Goal: Information Seeking & Learning: Find specific fact

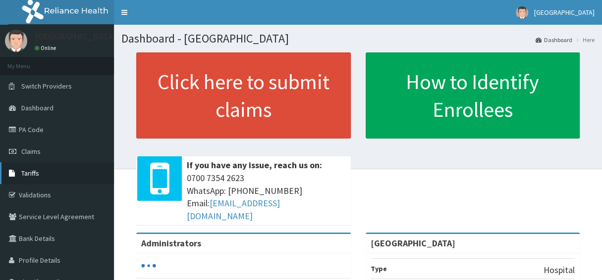
click at [30, 172] on span "Tariffs" at bounding box center [30, 173] width 18 height 9
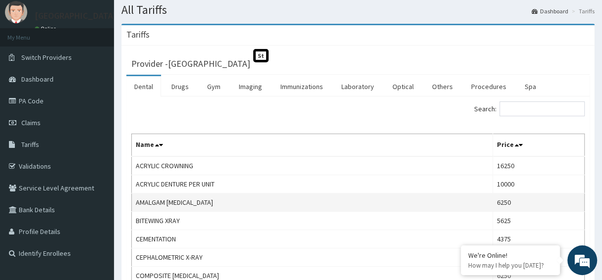
scroll to position [49, 0]
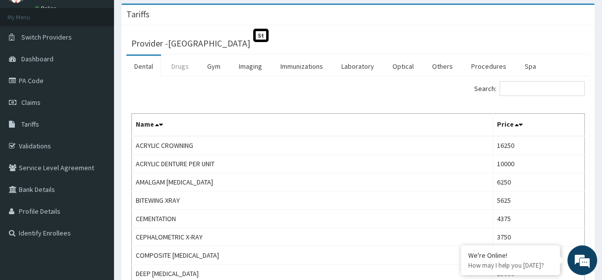
click at [179, 64] on link "Drugs" at bounding box center [179, 66] width 33 height 21
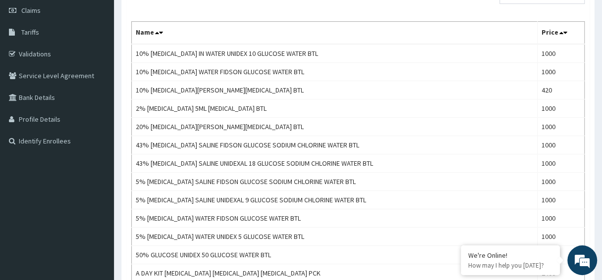
scroll to position [0, 0]
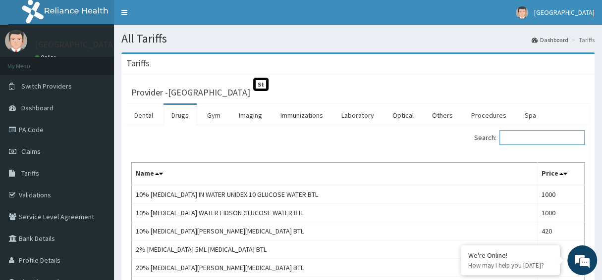
click at [553, 137] on input "Search:" at bounding box center [541, 137] width 85 height 15
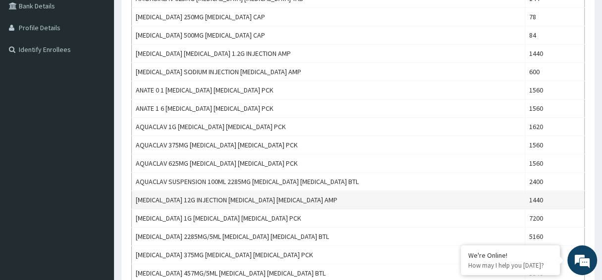
scroll to position [247, 0]
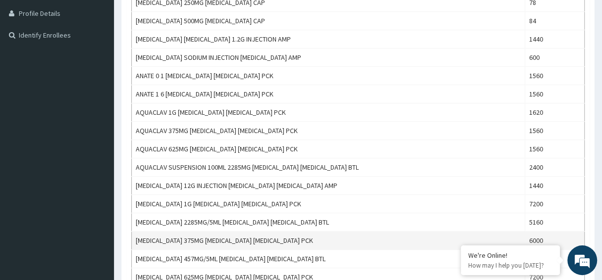
click at [133, 235] on td "AUGMENTIN 375MG AMOXICILLIN CLAVULANIC ACID PCK" at bounding box center [328, 241] width 393 height 18
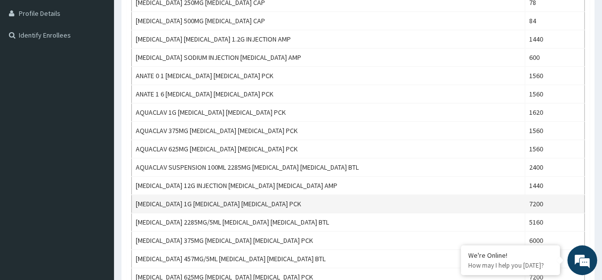
click at [155, 196] on td "AUGMENTIN 1G AMOXICILLIN CLAVULANIC ACID PCK" at bounding box center [328, 204] width 393 height 18
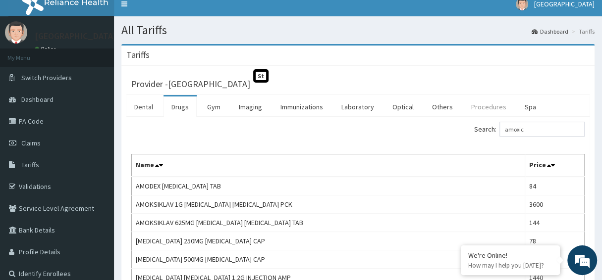
scroll to position [0, 0]
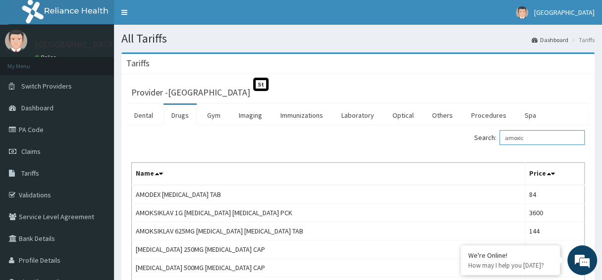
click at [543, 136] on input "amoxic" at bounding box center [541, 137] width 85 height 15
click at [542, 135] on input "amoxic" at bounding box center [541, 137] width 85 height 15
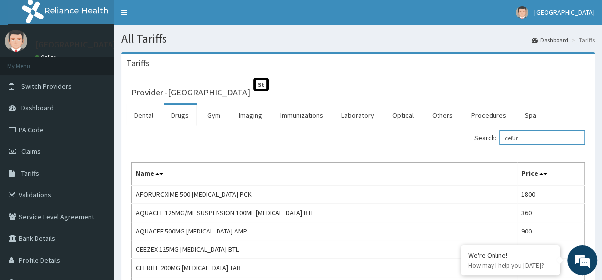
click at [538, 137] on input "cefur" at bounding box center [541, 137] width 85 height 15
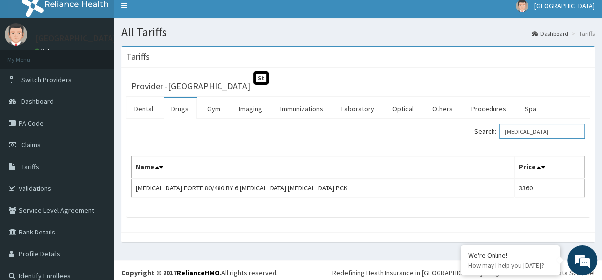
scroll to position [8, 0]
click at [532, 128] on input "coartem" at bounding box center [541, 131] width 85 height 15
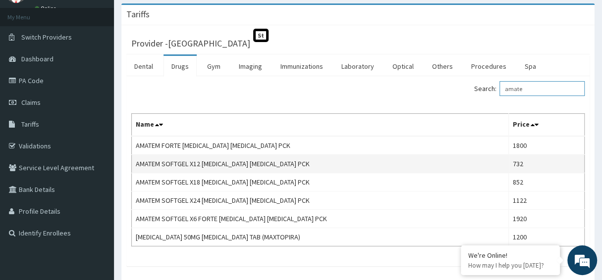
scroll to position [99, 0]
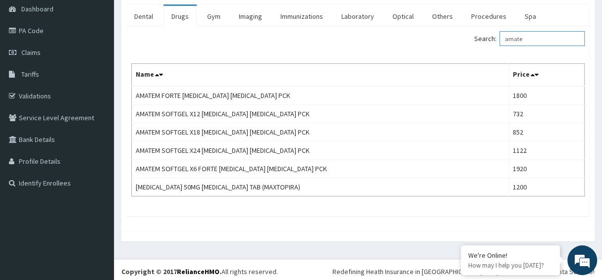
click at [535, 38] on input "amate" at bounding box center [541, 38] width 85 height 15
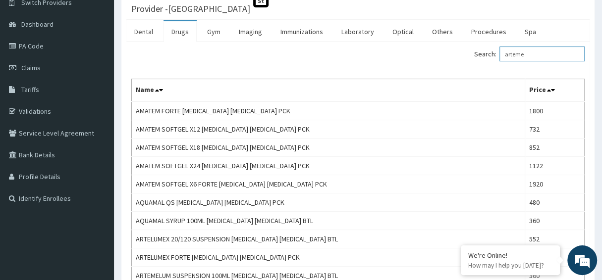
scroll to position [49, 0]
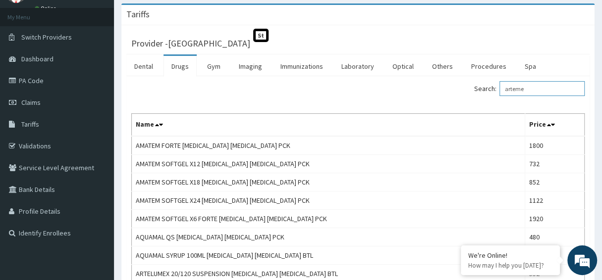
click at [533, 87] on input "arteme" at bounding box center [541, 88] width 85 height 15
click at [533, 88] on input "arteme" at bounding box center [541, 88] width 85 height 15
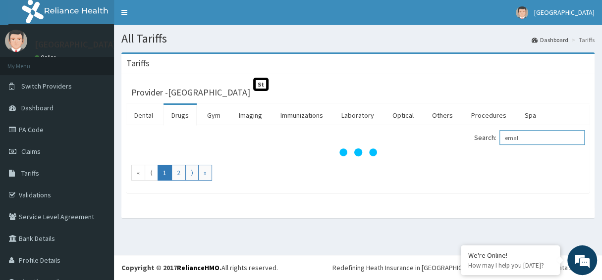
scroll to position [0, 0]
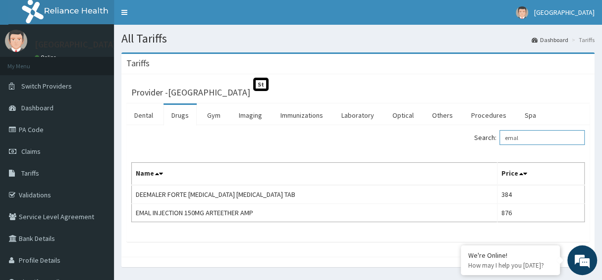
click at [531, 133] on input "emal" at bounding box center [541, 137] width 85 height 15
click at [530, 133] on input "emal" at bounding box center [541, 137] width 85 height 15
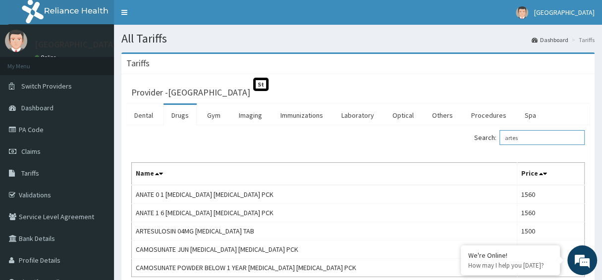
click at [540, 136] on input "artes" at bounding box center [541, 137] width 85 height 15
type input "artes"
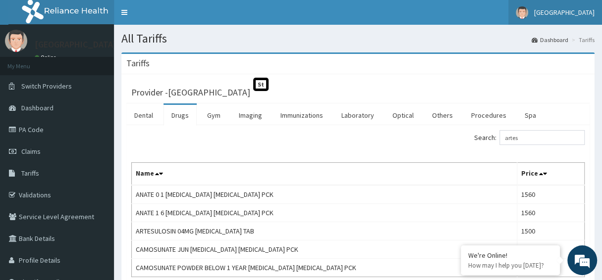
click at [572, 15] on span "Vima Hospital" at bounding box center [564, 12] width 60 height 9
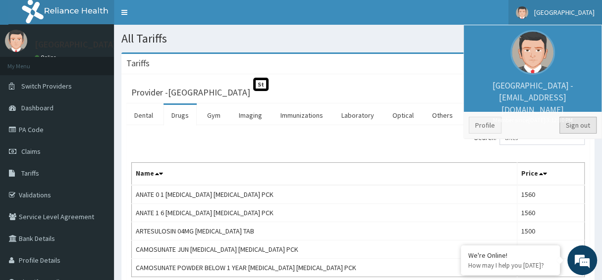
click at [578, 129] on link "Sign out" at bounding box center [577, 125] width 37 height 17
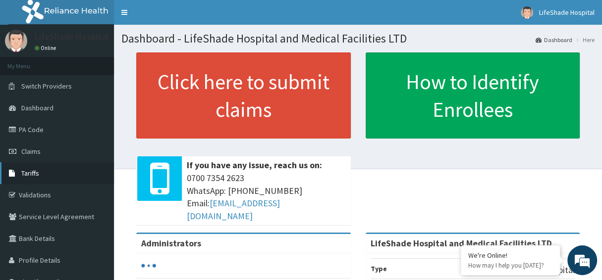
click at [22, 176] on span "Tariffs" at bounding box center [30, 173] width 18 height 9
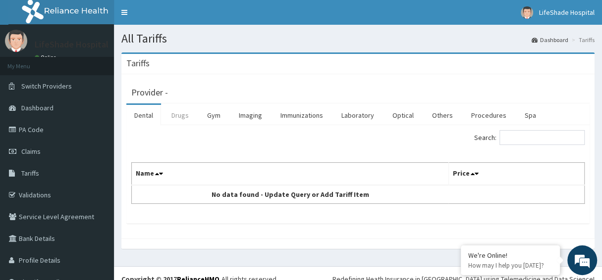
click at [181, 114] on link "Drugs" at bounding box center [179, 115] width 33 height 21
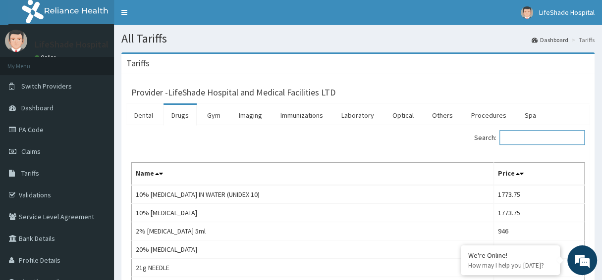
click at [512, 134] on input "Search:" at bounding box center [541, 137] width 85 height 15
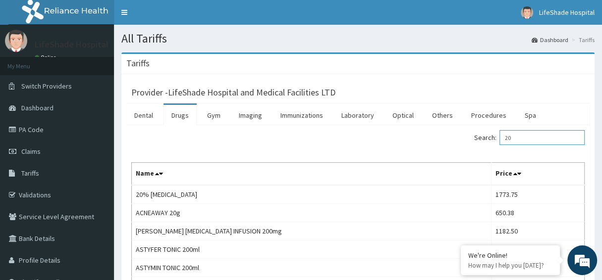
click at [529, 136] on input "20" at bounding box center [541, 137] width 85 height 15
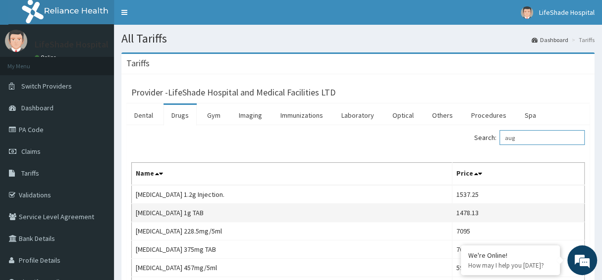
scroll to position [49, 0]
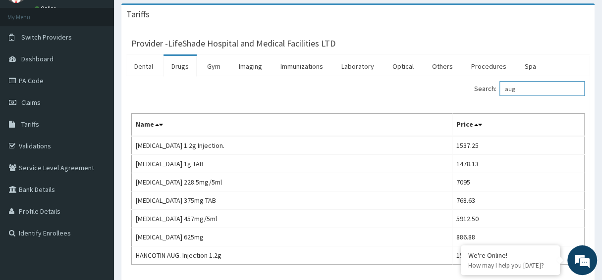
click at [526, 88] on input "aug" at bounding box center [541, 88] width 85 height 15
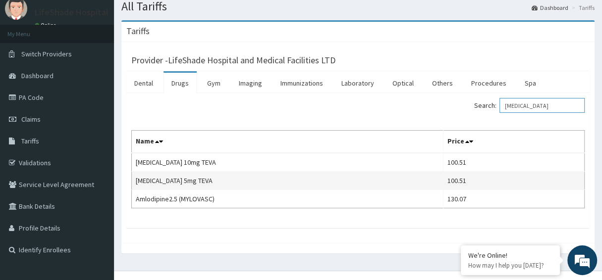
scroll to position [46, 0]
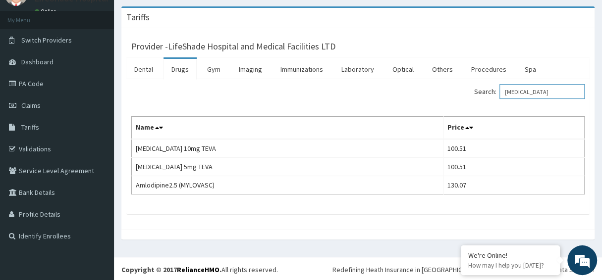
click at [545, 92] on input "amlodipine" at bounding box center [541, 91] width 85 height 15
click at [546, 92] on input "amlodipine" at bounding box center [541, 91] width 85 height 15
type input "norvas"
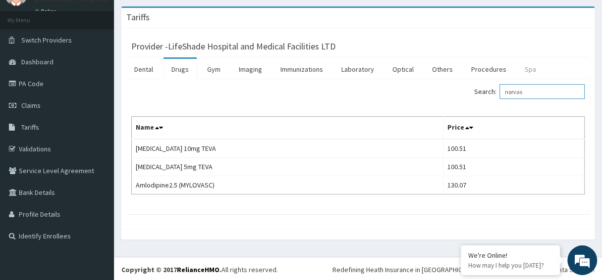
scroll to position [0, 0]
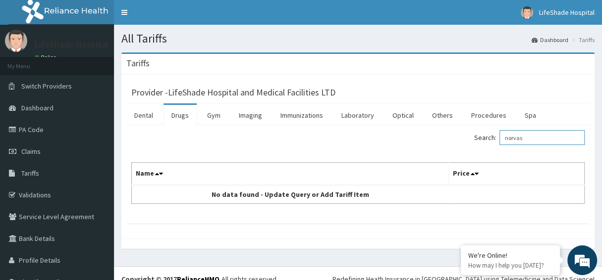
click at [531, 139] on input "norvas" at bounding box center [541, 137] width 85 height 15
click at [530, 138] on input "norvas" at bounding box center [541, 137] width 85 height 15
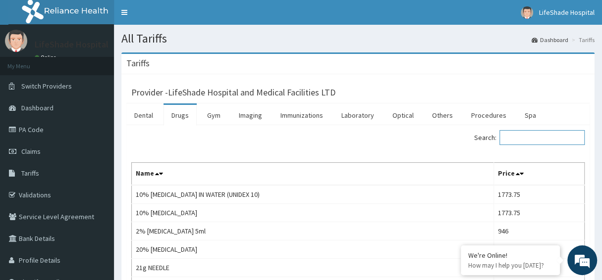
click at [538, 136] on input "Search:" at bounding box center [541, 137] width 85 height 15
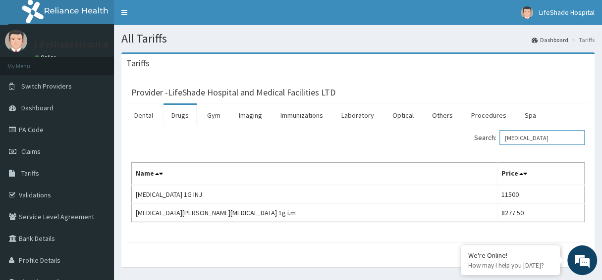
click at [537, 134] on input "rocephin" at bounding box center [541, 137] width 85 height 15
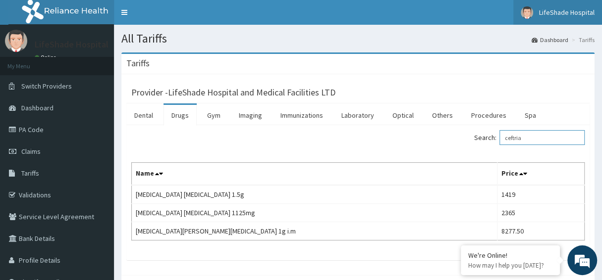
type input "ceftria"
click at [575, 13] on span "LifeShade Hospital" at bounding box center [566, 12] width 55 height 9
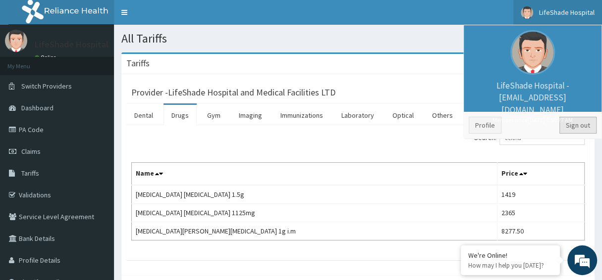
click at [574, 125] on link "Sign out" at bounding box center [577, 125] width 37 height 17
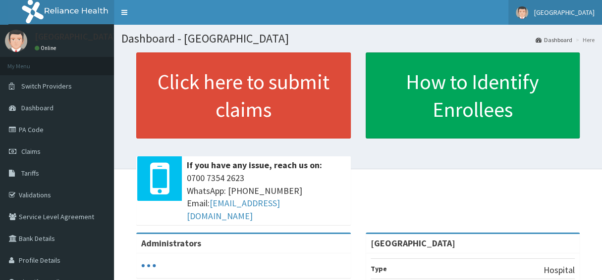
click at [586, 12] on span "[GEOGRAPHIC_DATA]" at bounding box center [564, 12] width 60 height 9
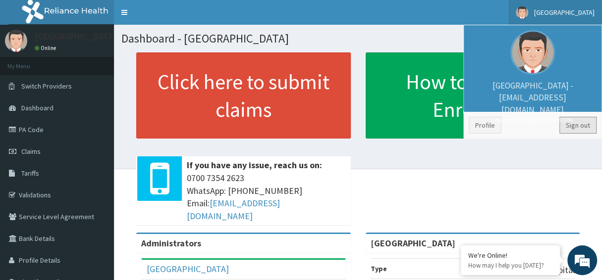
click at [582, 124] on link "Sign out" at bounding box center [577, 125] width 37 height 17
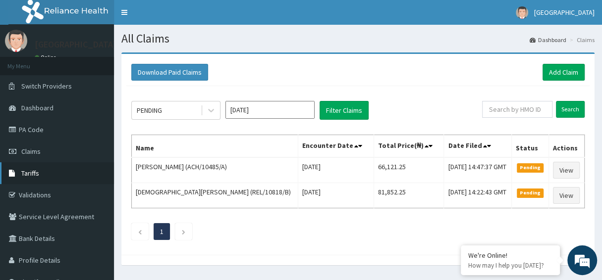
click at [35, 174] on span "Tariffs" at bounding box center [30, 173] width 18 height 9
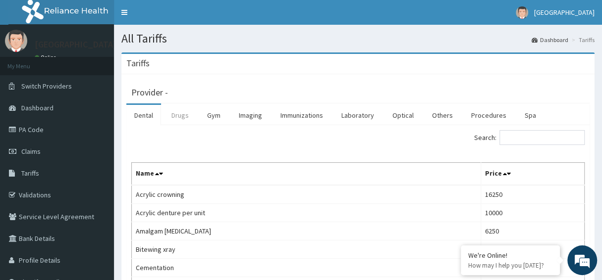
click at [182, 118] on link "Drugs" at bounding box center [179, 115] width 33 height 21
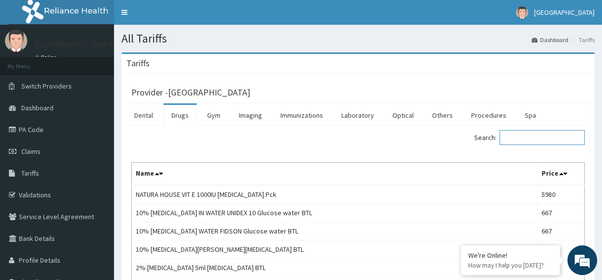
click at [547, 137] on input "Search:" at bounding box center [541, 137] width 85 height 15
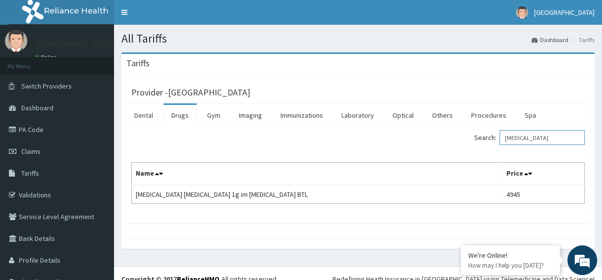
click at [531, 139] on input "[MEDICAL_DATA]" at bounding box center [541, 137] width 85 height 15
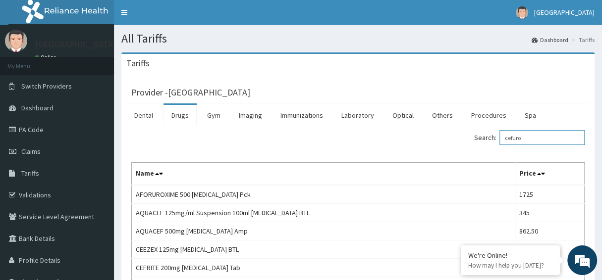
click at [539, 137] on input "cefuro" at bounding box center [541, 137] width 85 height 15
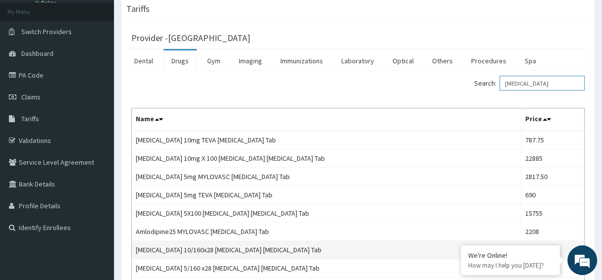
scroll to position [24, 0]
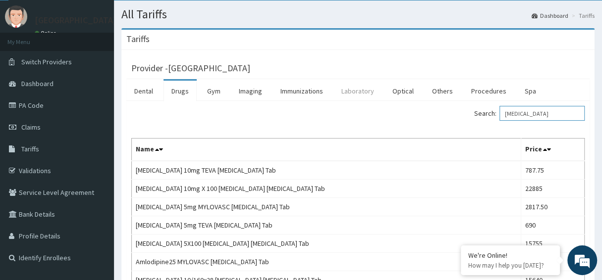
type input "[MEDICAL_DATA]"
click at [356, 92] on link "Laboratory" at bounding box center [357, 91] width 49 height 21
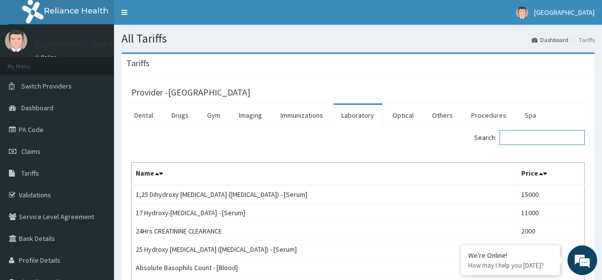
click at [519, 136] on input "Search:" at bounding box center [541, 137] width 85 height 15
type input "l"
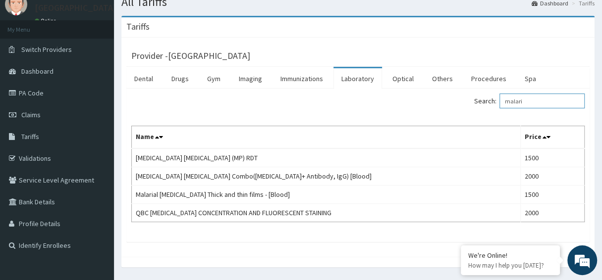
scroll to position [49, 0]
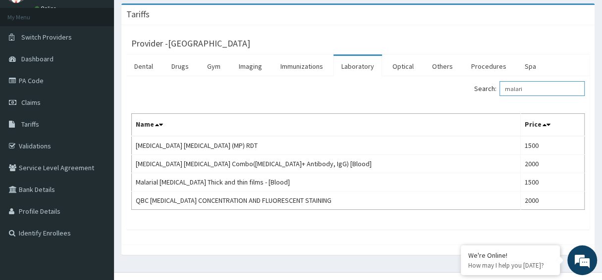
click at [537, 91] on input "malari" at bounding box center [541, 88] width 85 height 15
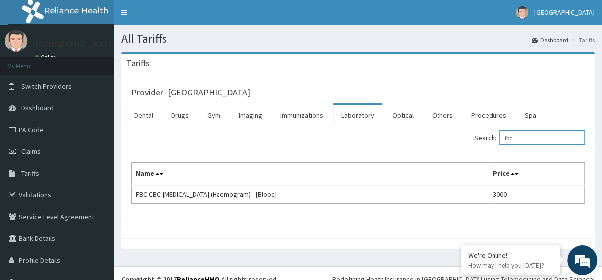
click at [521, 138] on input "fbc" at bounding box center [541, 137] width 85 height 15
click at [531, 134] on input "hba" at bounding box center [541, 137] width 85 height 15
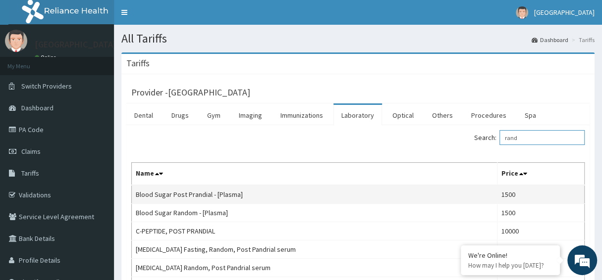
scroll to position [49, 0]
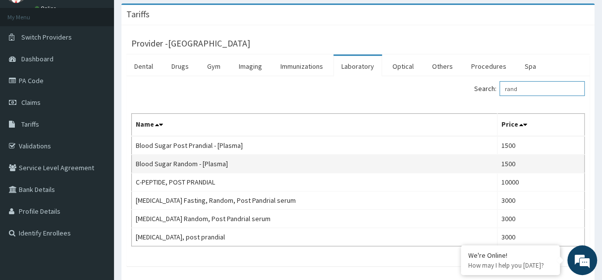
type input "rand"
